Goal: Information Seeking & Learning: Learn about a topic

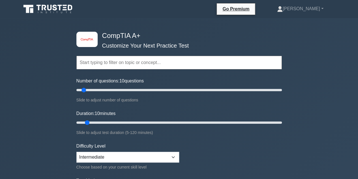
click at [167, 59] on input "text" at bounding box center [178, 63] width 205 height 14
click at [231, 37] on h4 "CompTIA A+" at bounding box center [177, 36] width 154 height 8
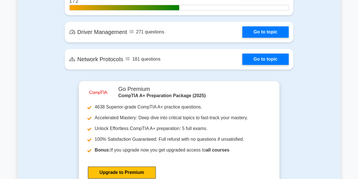
scroll to position [1385, 0]
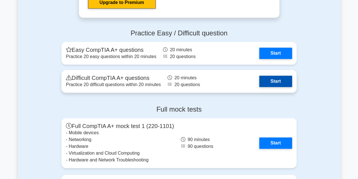
click at [261, 82] on link "Start" at bounding box center [275, 80] width 33 height 11
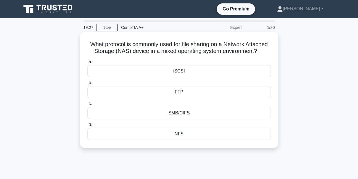
drag, startPoint x: 90, startPoint y: 41, endPoint x: 239, endPoint y: 142, distance: 180.0
click at [239, 142] on div "What protocol is commonly used for file sharing on a Network Attached Storage (…" at bounding box center [178, 89] width 193 height 111
copy div "What protocol is commonly used for file sharing on a Network Attached Storage (…"
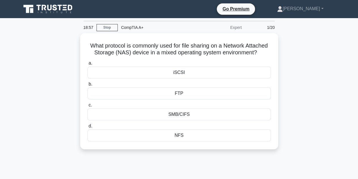
click at [333, 132] on div "What protocol is commonly used for file sharing on a Network Attached Storage (…" at bounding box center [179, 94] width 322 height 123
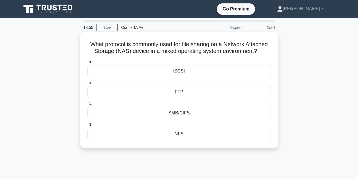
click at [193, 119] on div "SMB/CIFS" at bounding box center [178, 113] width 183 height 12
click at [87, 105] on input "c. SMB/CIFS" at bounding box center [87, 104] width 0 height 4
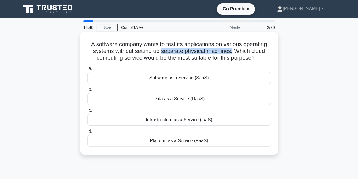
drag, startPoint x: 163, startPoint y: 52, endPoint x: 233, endPoint y: 52, distance: 69.8
click at [233, 52] on h5 "A software company wants to test its applications on various operating systems …" at bounding box center [179, 51] width 184 height 21
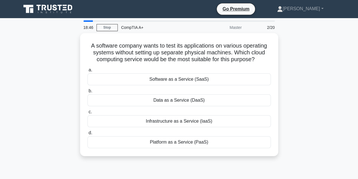
click at [278, 59] on div "A software company wants to test its applications on various operating systems …" at bounding box center [179, 97] width 322 height 129
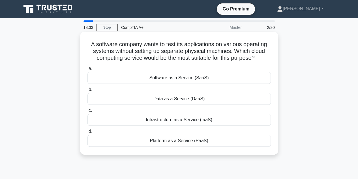
click at [189, 81] on div "Software as a Service (SaaS)" at bounding box center [178, 78] width 183 height 12
click at [87, 70] on input "a. Software as a Service (SaaS)" at bounding box center [87, 69] width 0 height 4
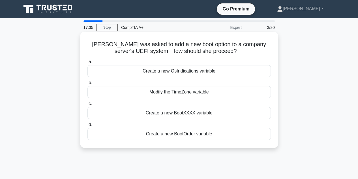
drag, startPoint x: 84, startPoint y: 42, endPoint x: 234, endPoint y: 139, distance: 178.9
click at [234, 139] on div "Ashley was asked to add a new boot option to a company server's UEFI system. Ho…" at bounding box center [179, 90] width 198 height 116
copy div "Ashley was asked to add a new boot option to a company server's UEFI system. Ho…"
click at [269, 143] on div "Ashley was asked to add a new boot option to a company server's UEFI system. Ho…" at bounding box center [178, 89] width 193 height 111
click at [246, 111] on div "Create a new BootXXXX variable" at bounding box center [178, 113] width 183 height 12
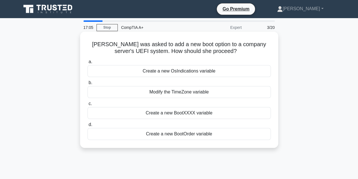
click at [87, 105] on input "c. Create a new BootXXXX variable" at bounding box center [87, 104] width 0 height 4
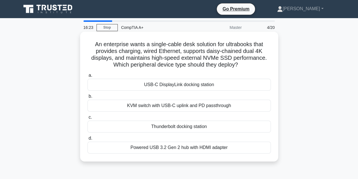
drag, startPoint x: 90, startPoint y: 40, endPoint x: 242, endPoint y: 152, distance: 188.8
click at [242, 152] on div "An enterprise wants a single-cable desk solution for ultrabooks that provides c…" at bounding box center [178, 96] width 193 height 125
copy div "An enterprise wants a single-cable desk solution for ultrabooks that provides c…"
click at [277, 134] on div "An enterprise wants a single-cable desk solution for ultrabooks that provides c…" at bounding box center [179, 96] width 198 height 129
click at [251, 124] on div "Thunderbolt docking station" at bounding box center [178, 126] width 183 height 12
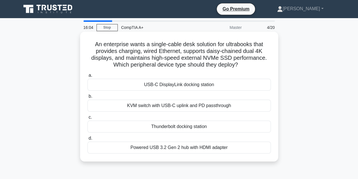
click at [87, 119] on input "c. Thunderbolt docking station" at bounding box center [87, 117] width 0 height 4
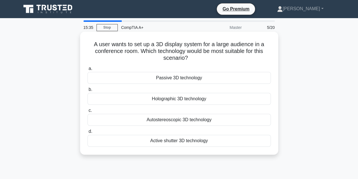
drag, startPoint x: 91, startPoint y: 41, endPoint x: 231, endPoint y: 138, distance: 170.1
click at [244, 153] on div "A user wants to set up a 3D display system for a large audience in a conference…" at bounding box center [179, 93] width 198 height 123
copy div "A user wants to set up a 3D display system for a large audience in a conference…"
click at [268, 68] on label "a. Passive 3D technology" at bounding box center [178, 74] width 183 height 19
click at [87, 68] on input "a. Passive 3D technology" at bounding box center [87, 69] width 0 height 4
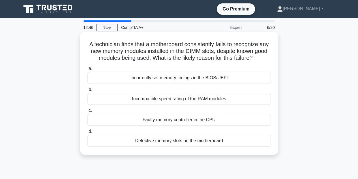
click at [172, 140] on div "Defective memory slots on the motherboard" at bounding box center [178, 141] width 183 height 12
click at [87, 133] on input "d. Defective memory slots on the motherboard" at bounding box center [87, 131] width 0 height 4
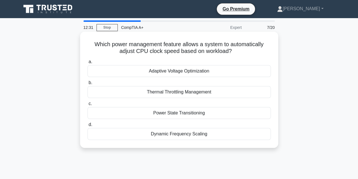
click at [185, 95] on div "Thermal Throttling Management" at bounding box center [178, 92] width 183 height 12
click at [87, 85] on input "b. Thermal Throttling Management" at bounding box center [87, 83] width 0 height 4
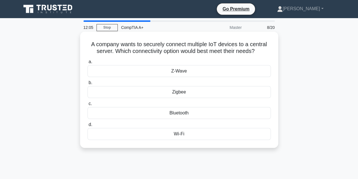
drag, startPoint x: 86, startPoint y: 42, endPoint x: 207, endPoint y: 140, distance: 155.3
click at [207, 140] on div "A company wants to securely connect multiple IoT devices to a central server. W…" at bounding box center [178, 89] width 193 height 111
copy div "A company wants to securely connect multiple IoT devices to a central server. W…"
click at [251, 133] on div "Wi-Fi" at bounding box center [178, 134] width 183 height 12
click at [87, 126] on input "d. Wi-Fi" at bounding box center [87, 125] width 0 height 4
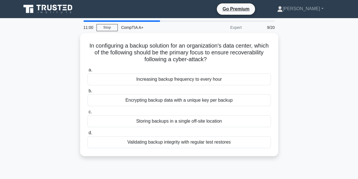
drag, startPoint x: 93, startPoint y: 39, endPoint x: 236, endPoint y: 155, distance: 184.2
click at [236, 155] on div "In configuring a backup solution for an organization's data center, which of th…" at bounding box center [179, 97] width 322 height 129
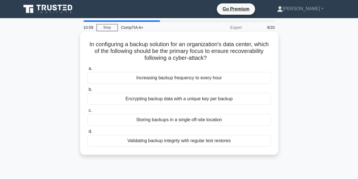
copy div "In configuring a backup solution for an organization's data center, which of th…"
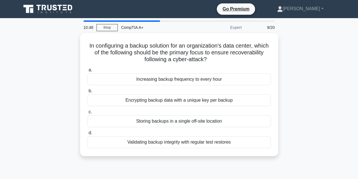
click at [256, 156] on div "In configuring a backup solution for an organization's data center, which of th…" at bounding box center [179, 97] width 322 height 129
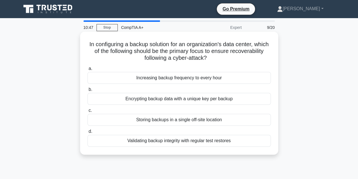
click at [254, 140] on div "Validating backup integrity with regular test restores" at bounding box center [178, 141] width 183 height 12
click at [87, 133] on input "d. Validating backup integrity with regular test restores" at bounding box center [87, 131] width 0 height 4
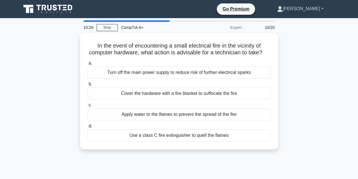
click at [315, 7] on link "[PERSON_NAME]" at bounding box center [299, 8] width 73 height 11
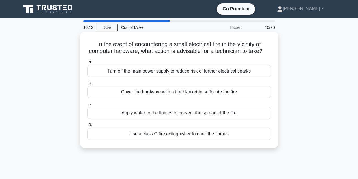
click at [183, 77] on div "Turn off the main power supply to reduce risk of further electrical sparks" at bounding box center [178, 71] width 183 height 12
click at [87, 64] on input "a. Turn off the main power supply to reduce risk of further electrical sparks" at bounding box center [87, 62] width 0 height 4
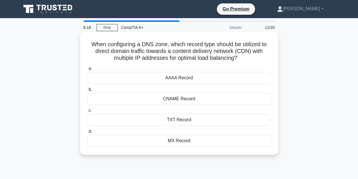
click at [220, 79] on div "AAAA Record" at bounding box center [178, 78] width 183 height 12
click at [87, 70] on input "a. AAAA Record" at bounding box center [87, 69] width 0 height 4
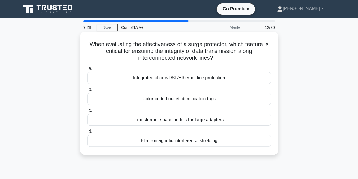
drag, startPoint x: 86, startPoint y: 39, endPoint x: 234, endPoint y: 143, distance: 181.2
click at [234, 143] on div "When evaluating the effectiveness of a surge protector, which feature is critic…" at bounding box center [178, 93] width 193 height 118
copy div "When evaluating the effectiveness of a surge protector, which feature is critic…"
click at [269, 66] on label "a. Integrated phone/DSL/Ethernet line protection" at bounding box center [178, 74] width 183 height 19
click at [87, 67] on input "a. Integrated phone/DSL/Ethernet line protection" at bounding box center [87, 69] width 0 height 4
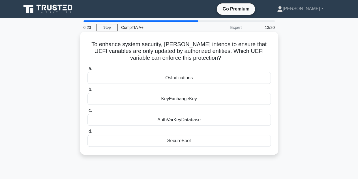
click at [221, 120] on div "AuthVarKeyDatabase" at bounding box center [178, 120] width 183 height 12
click at [87, 112] on input "c. AuthVarKeyDatabase" at bounding box center [87, 111] width 0 height 4
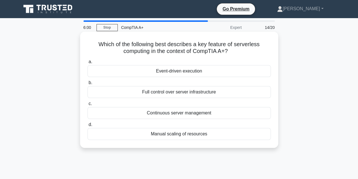
drag, startPoint x: 86, startPoint y: 39, endPoint x: 250, endPoint y: 138, distance: 191.9
click at [250, 138] on div "Which of the following best describes a key feature of serverless computing in …" at bounding box center [178, 89] width 193 height 111
copy div "Which of the following best describes a key feature of serverless computing in …"
click at [226, 69] on div "Event-driven execution" at bounding box center [178, 71] width 183 height 12
click at [87, 64] on input "a. Event-driven execution" at bounding box center [87, 62] width 0 height 4
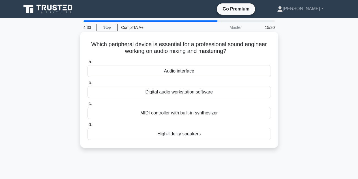
click at [169, 115] on div "MIDI controller with built-in synthesizer" at bounding box center [178, 113] width 183 height 12
click at [87, 105] on input "c. MIDI controller with built-in synthesizer" at bounding box center [87, 104] width 0 height 4
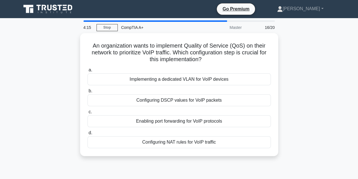
drag, startPoint x: 81, startPoint y: 42, endPoint x: 252, endPoint y: 154, distance: 204.8
click at [252, 154] on div "An organization wants to implement Quality of Service (QoS) on their network to…" at bounding box center [179, 94] width 198 height 123
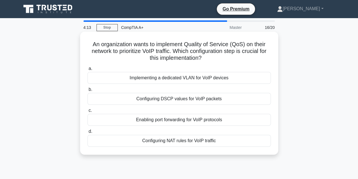
copy div "An organization wants to implement Quality of Service (QoS) on their network to…"
click at [235, 100] on div "Configuring DSCP values for VoIP packets" at bounding box center [178, 99] width 183 height 12
click at [87, 91] on input "b. Configuring DSCP values for VoIP packets" at bounding box center [87, 90] width 0 height 4
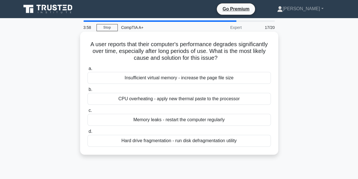
drag, startPoint x: 226, startPoint y: 53, endPoint x: 204, endPoint y: 73, distance: 29.4
click at [204, 73] on div "Insufficient virtual memory - increase the page file size" at bounding box center [178, 78] width 183 height 12
click at [87, 70] on input "a. Insufficient virtual memory - increase the page file size" at bounding box center [87, 69] width 0 height 4
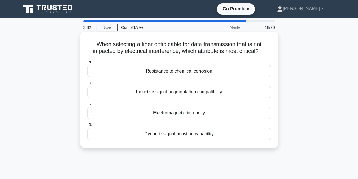
click at [189, 116] on div "Electromagnetic immunity" at bounding box center [178, 113] width 183 height 12
click at [222, 110] on div "Electromagnetic immunity" at bounding box center [178, 113] width 183 height 12
click at [87, 105] on input "c. Electromagnetic immunity" at bounding box center [87, 104] width 0 height 4
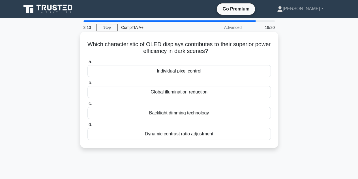
click at [191, 71] on div "Individual pixel control" at bounding box center [178, 71] width 183 height 12
click at [87, 64] on input "a. Individual pixel control" at bounding box center [87, 62] width 0 height 4
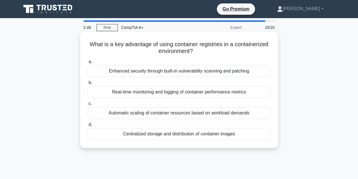
click at [186, 90] on div "Real-time monitoring and logging of container performance metrics" at bounding box center [178, 92] width 183 height 12
click at [87, 85] on input "b. Real-time monitoring and logging of container performance metrics" at bounding box center [87, 83] width 0 height 4
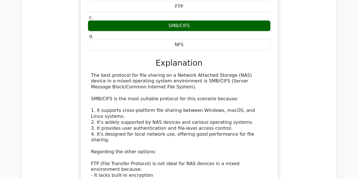
scroll to position [565, 0]
